Goal: Information Seeking & Learning: Understand process/instructions

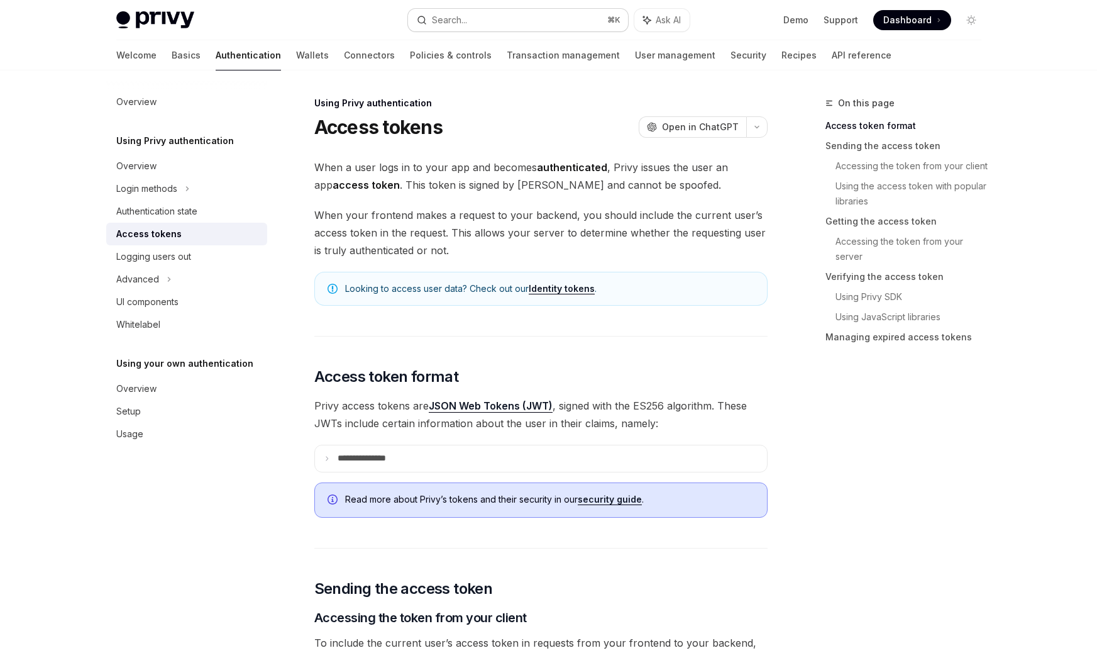
click at [471, 24] on button "Search... ⌘ K" at bounding box center [518, 20] width 220 height 23
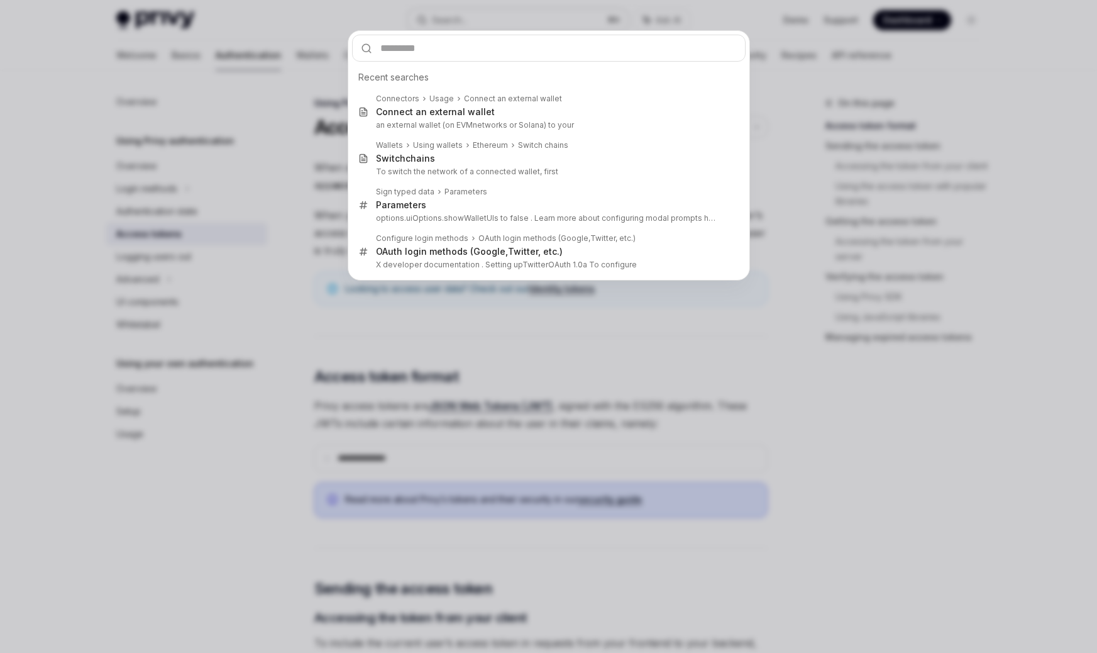
type input "**********"
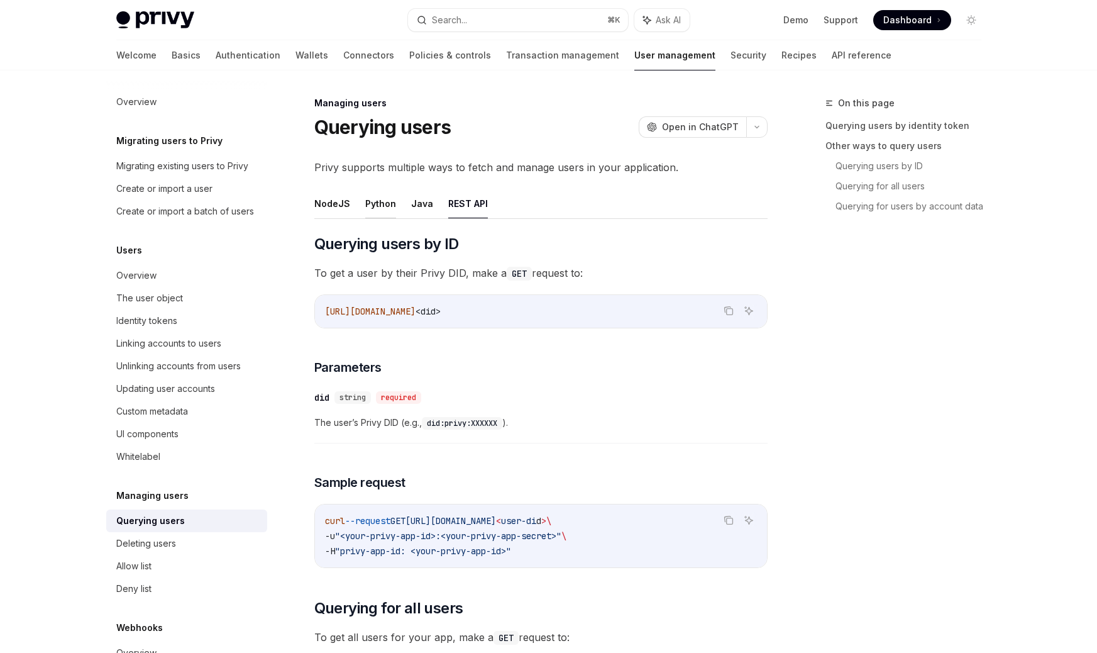
click at [376, 206] on button "Python" at bounding box center [380, 204] width 31 height 30
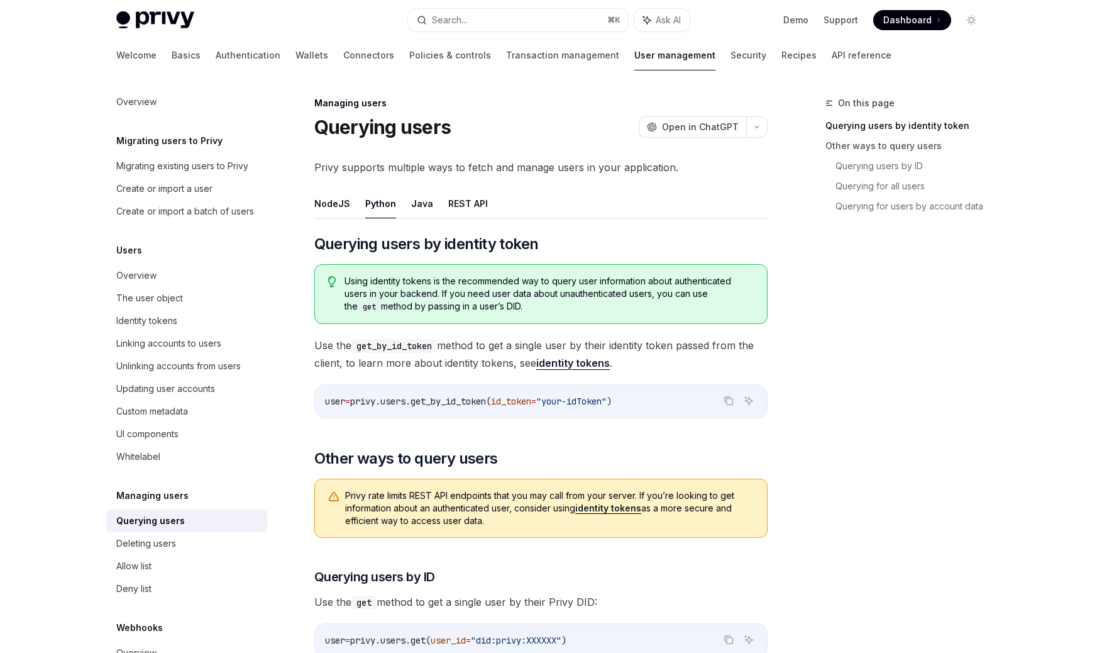
scroll to position [31, 0]
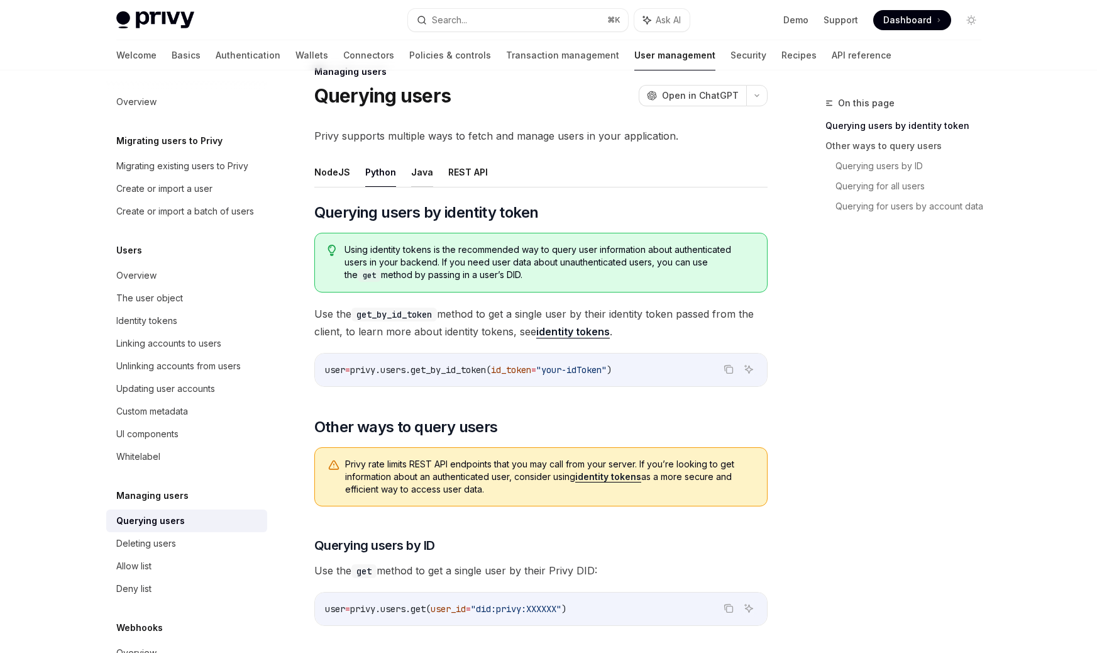
click at [416, 168] on button "Java" at bounding box center [422, 172] width 22 height 30
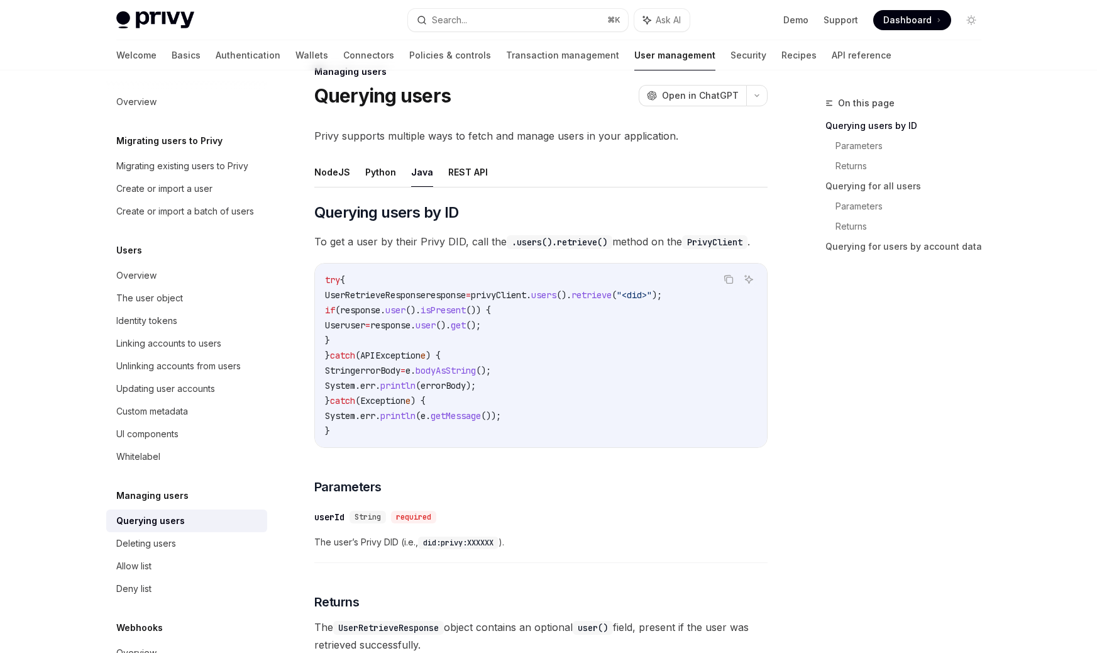
scroll to position [47, 0]
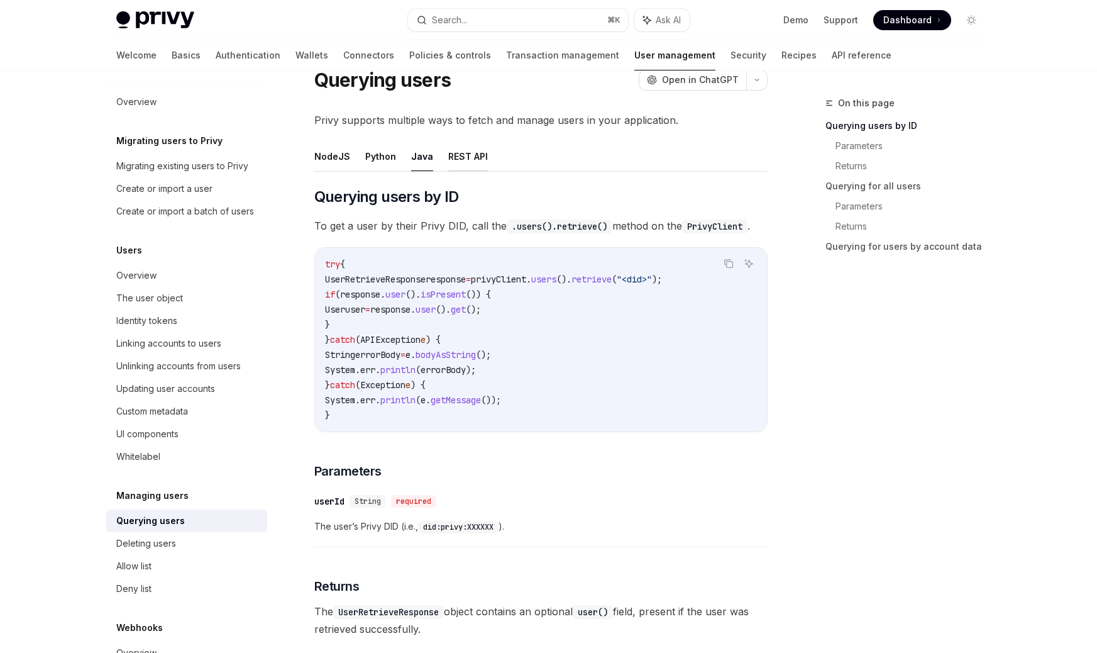
click at [464, 158] on button "REST API" at bounding box center [468, 156] width 40 height 30
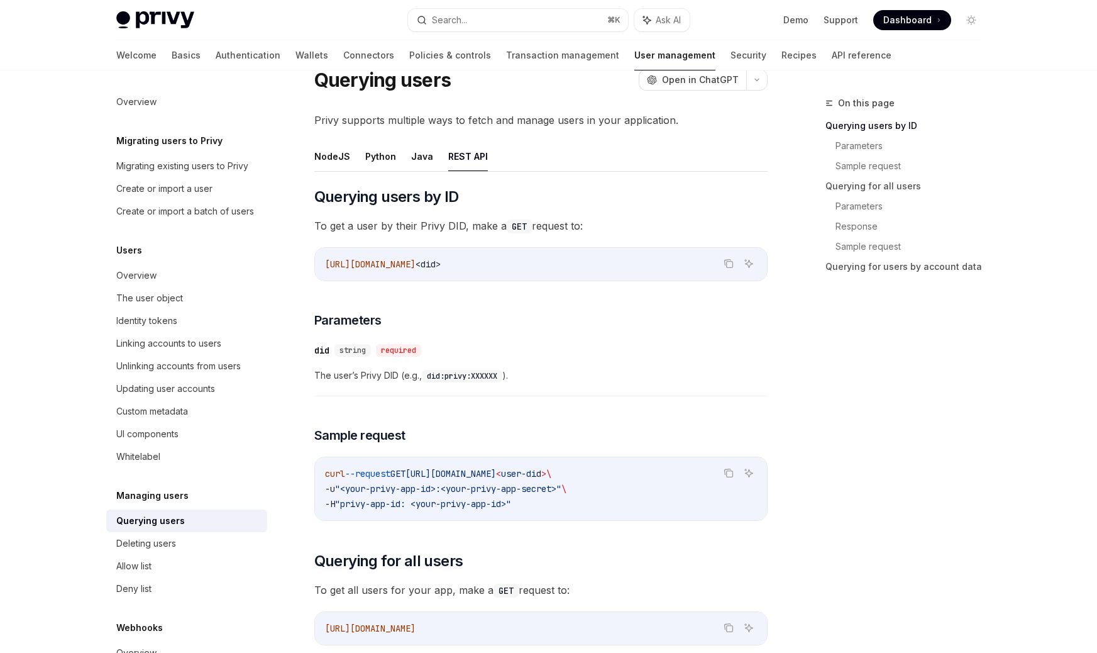
scroll to position [61, 0]
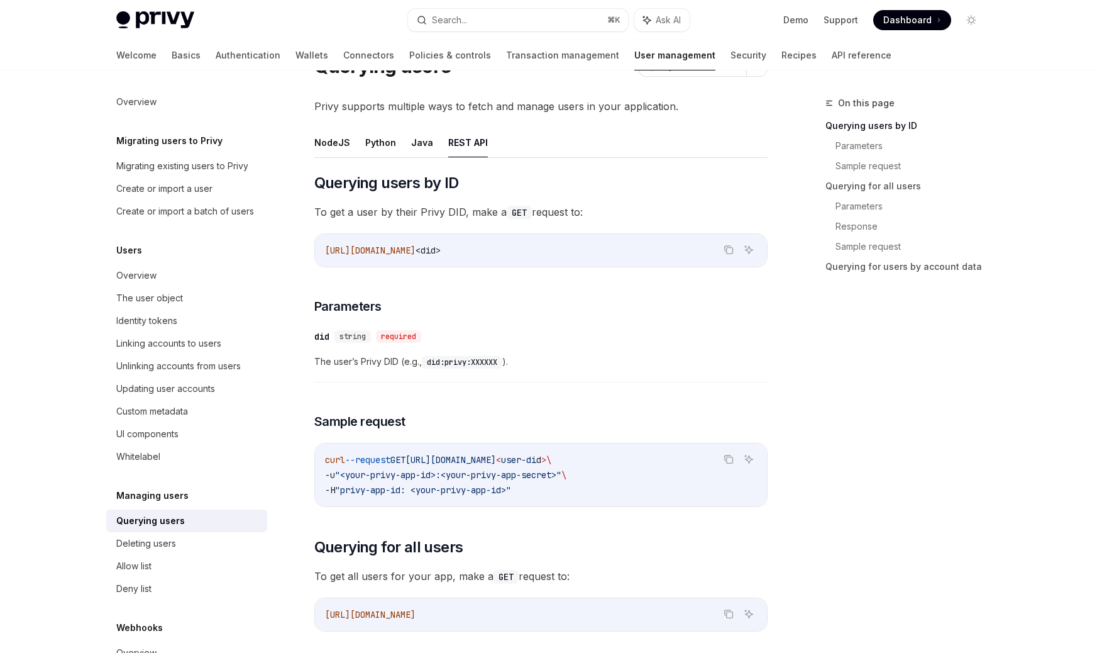
click at [520, 341] on div "​ did string required" at bounding box center [534, 336] width 441 height 15
click at [441, 251] on span "<did>" at bounding box center [428, 250] width 25 height 11
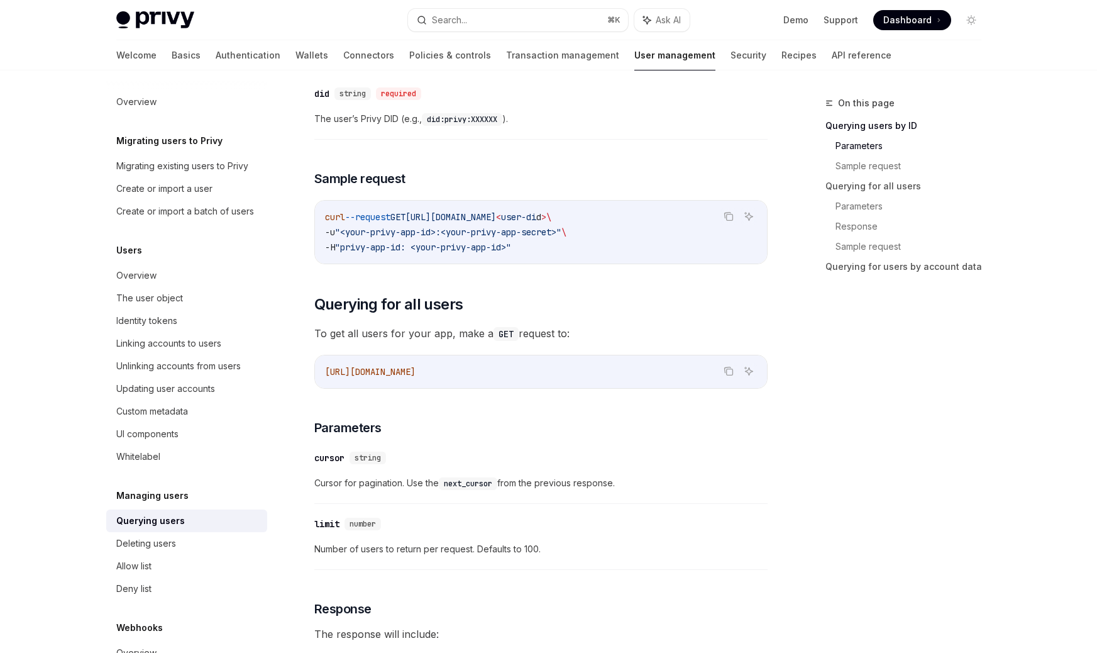
scroll to position [305, 0]
click at [365, 228] on span ""<your-privy-app-id>:<your-privy-app-secret>"" at bounding box center [448, 230] width 226 height 11
click at [471, 226] on span ""<your-privy-app-id>:<your-privy-app-secret>"" at bounding box center [448, 230] width 226 height 11
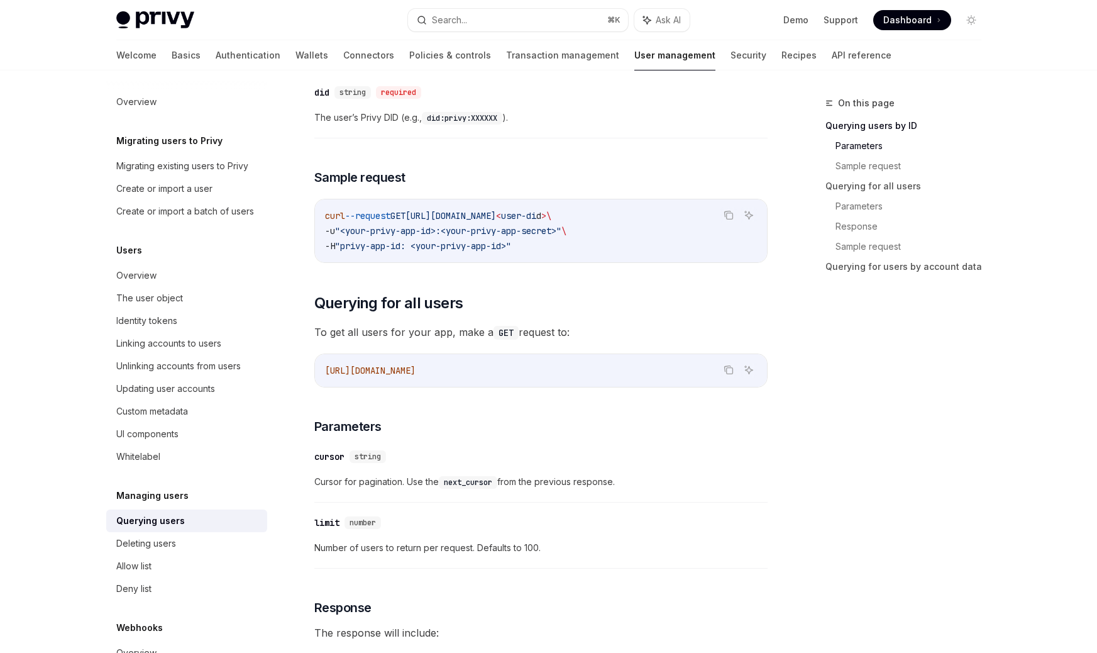
click at [436, 225] on span ""<your-privy-app-id>:<your-privy-app-secret>"" at bounding box center [448, 230] width 226 height 11
click at [619, 272] on div "​ Querying users by ID To get a user by their Privy DID, make a GET request to:…" at bounding box center [540, 636] width 453 height 1415
click at [499, 19] on button "Search... ⌘ K" at bounding box center [518, 20] width 220 height 23
type textarea "*"
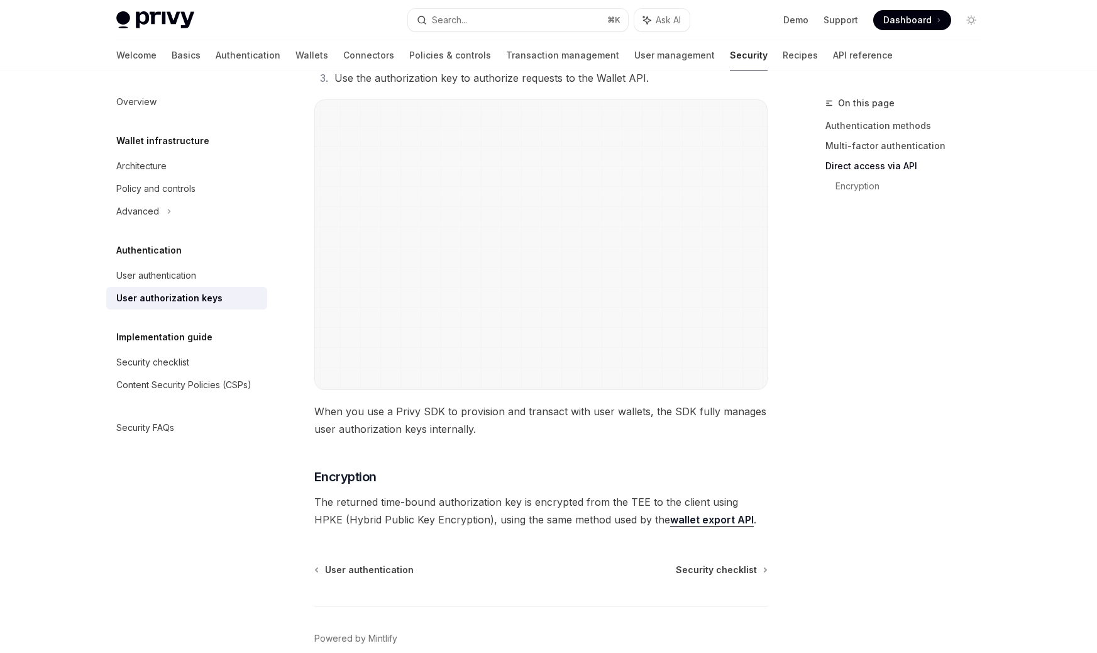
scroll to position [1004, 0]
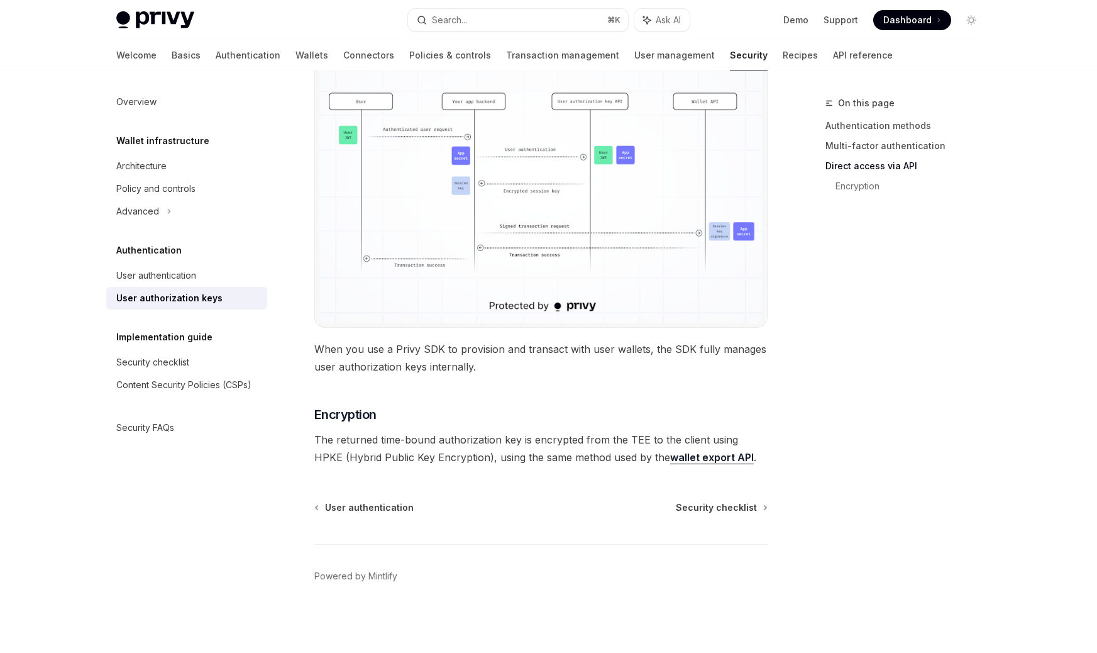
click at [866, 271] on div "On this page Authentication methods Multi-factor authentication Direct access v…" at bounding box center [895, 374] width 191 height 557
